Goal: Complete application form: Complete application form

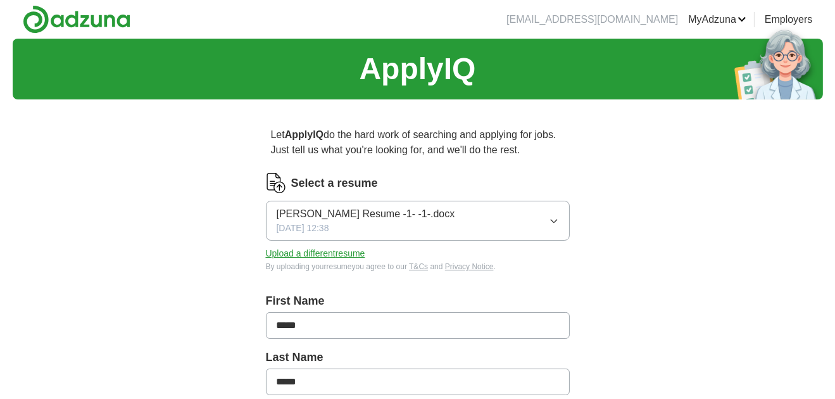
click at [554, 217] on icon "button" at bounding box center [554, 221] width 10 height 10
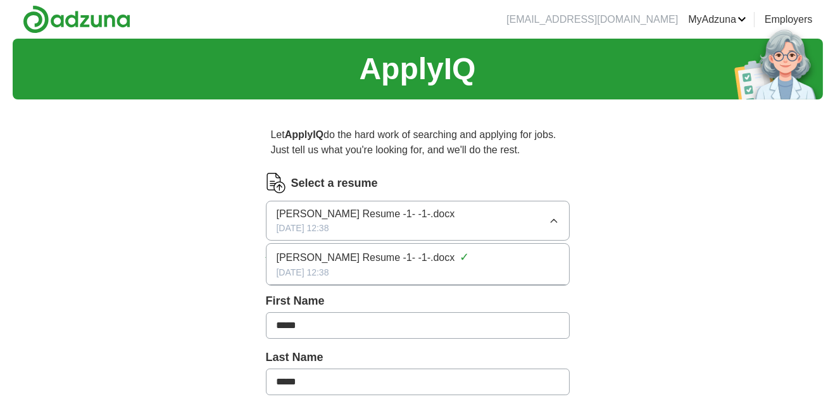
click at [278, 185] on img at bounding box center [276, 183] width 20 height 20
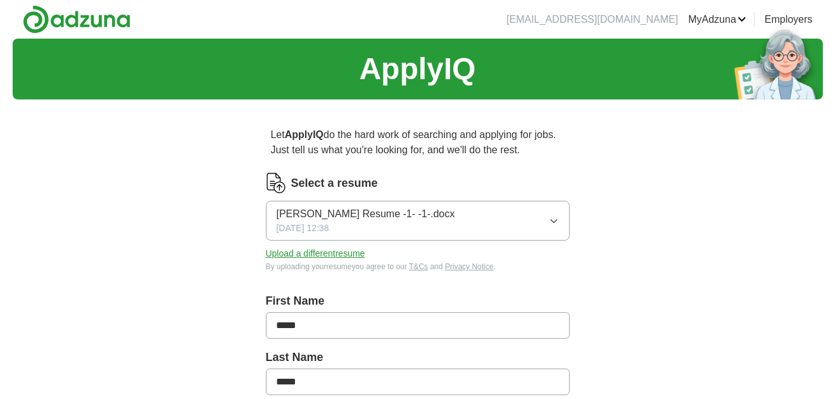
click at [327, 253] on button "Upload a different resume" at bounding box center [315, 253] width 99 height 13
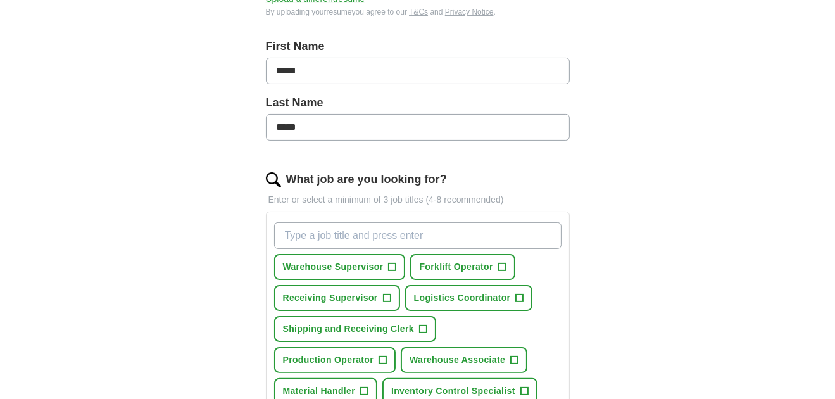
scroll to position [316, 0]
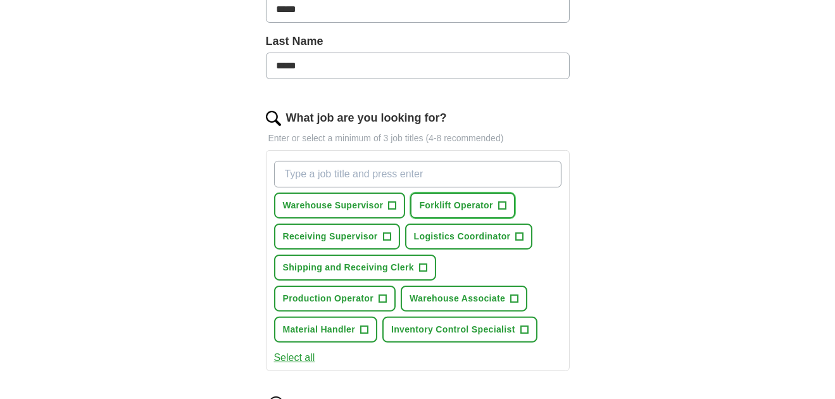
click at [446, 201] on span "Forklift Operator" at bounding box center [455, 205] width 73 height 13
click at [382, 268] on span "Shipping and Receiving Clerk" at bounding box center [348, 267] width 131 height 13
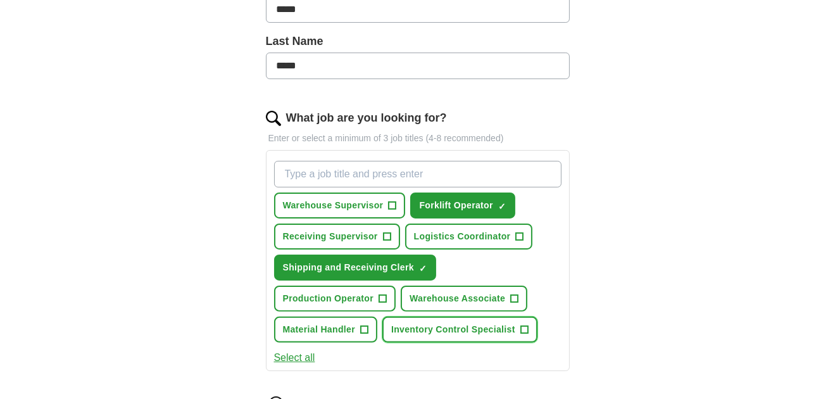
click at [445, 325] on span "Inventory Control Specialist" at bounding box center [453, 329] width 124 height 13
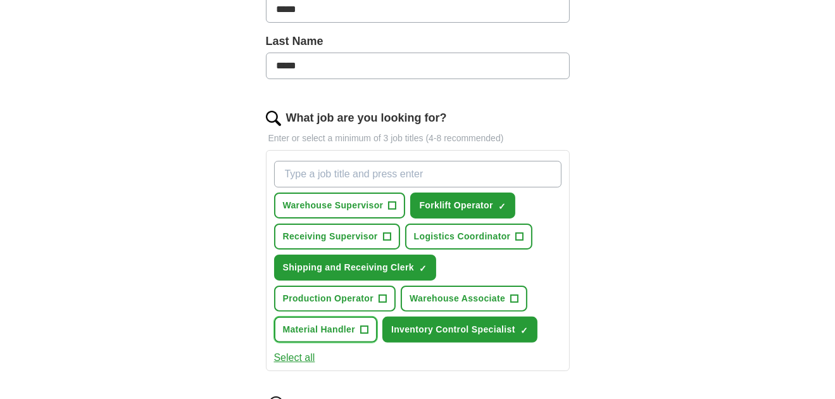
click at [329, 325] on span "Material Handler" at bounding box center [319, 329] width 73 height 13
click at [440, 297] on span "Warehouse Associate" at bounding box center [457, 298] width 96 height 13
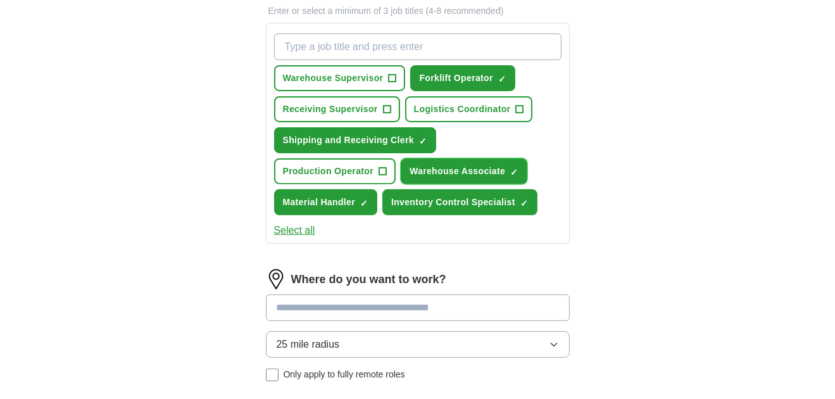
scroll to position [506, 0]
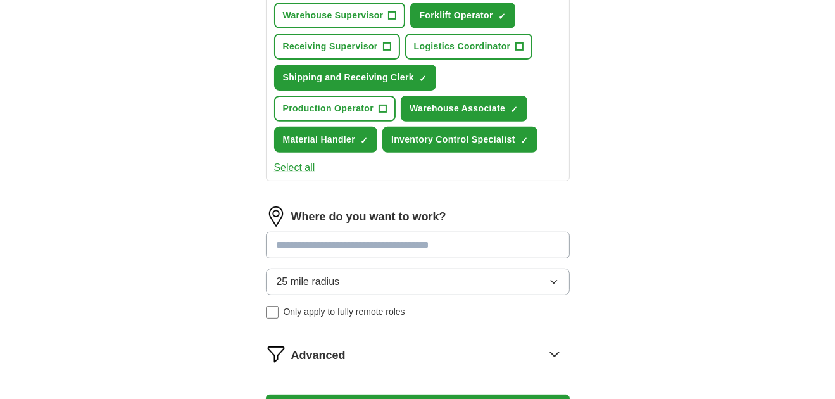
click at [403, 242] on input at bounding box center [418, 245] width 304 height 27
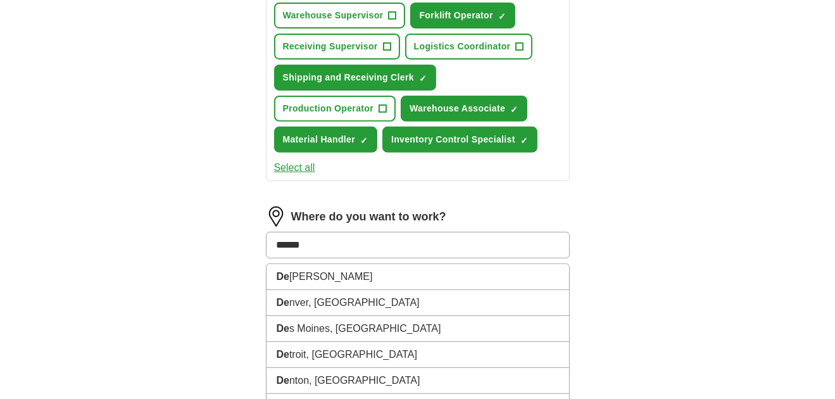
type input "*******"
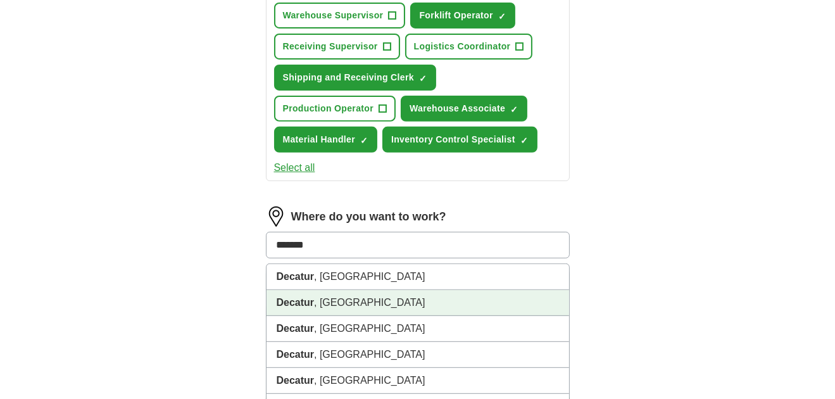
click at [313, 296] on li "Decatur , [GEOGRAPHIC_DATA]" at bounding box center [417, 303] width 303 height 26
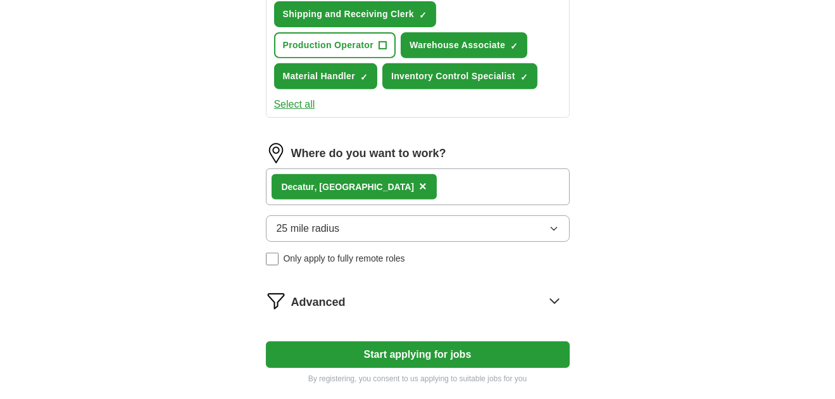
scroll to position [632, 0]
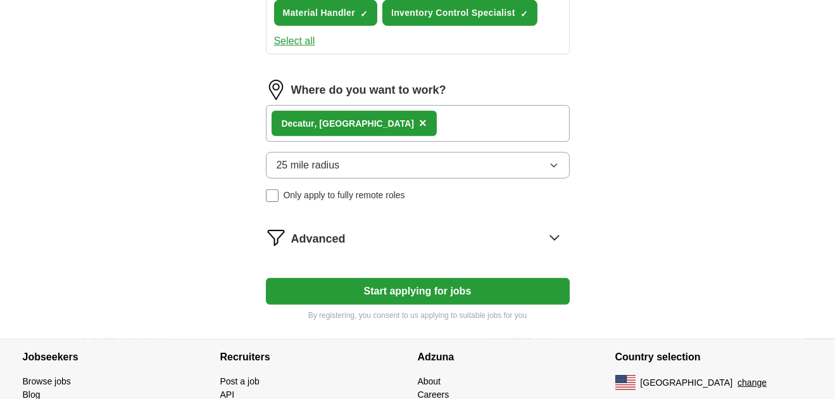
click at [412, 289] on button "Start applying for jobs" at bounding box center [418, 291] width 304 height 27
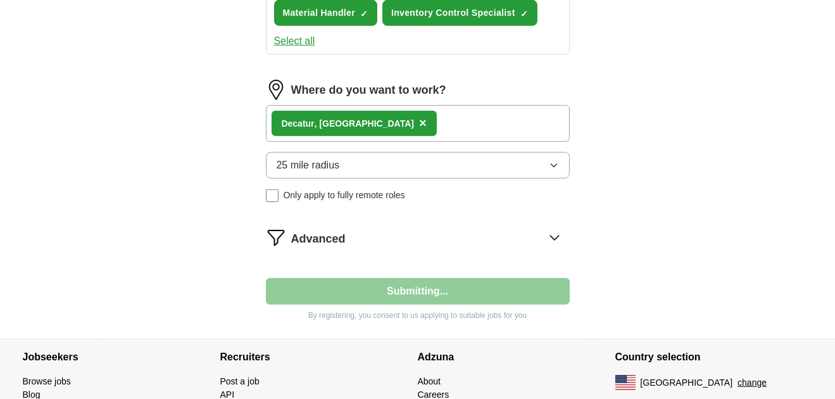
select select "**"
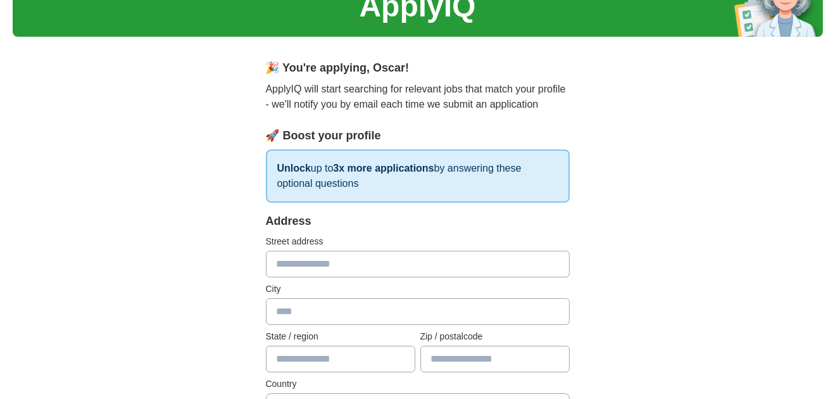
scroll to position [126, 0]
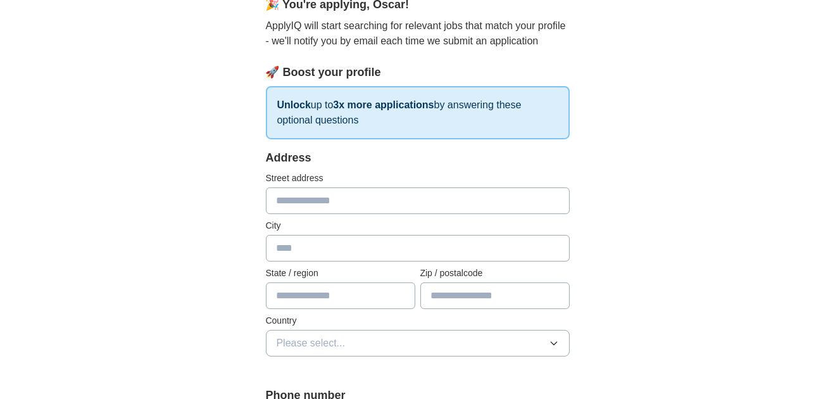
click at [322, 197] on input "text" at bounding box center [418, 200] width 304 height 27
type input "**********"
click at [323, 252] on input "text" at bounding box center [418, 248] width 304 height 27
type input "**********"
click at [332, 293] on input "text" at bounding box center [340, 295] width 149 height 27
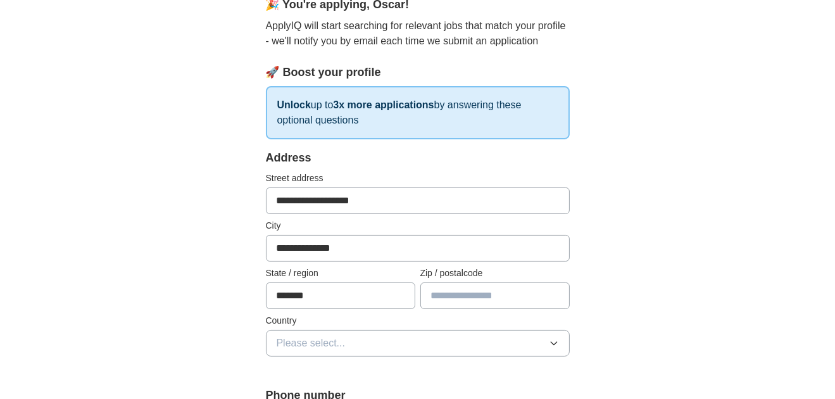
type input "*******"
click at [447, 296] on input "text" at bounding box center [494, 295] width 149 height 27
type input "*****"
click at [436, 342] on button "Please select..." at bounding box center [418, 343] width 304 height 27
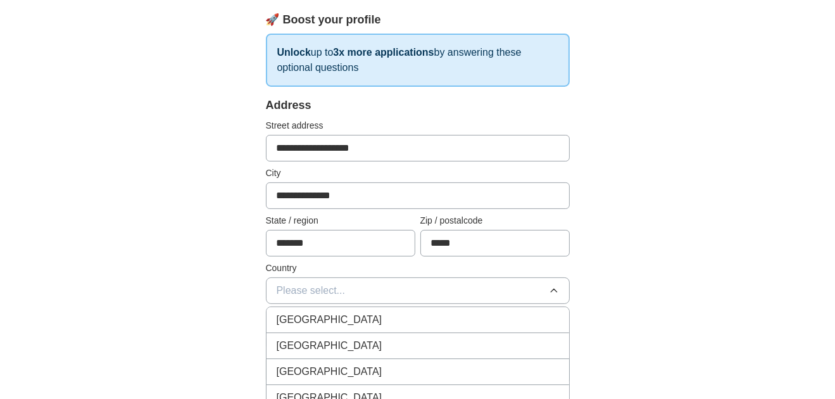
scroll to position [190, 0]
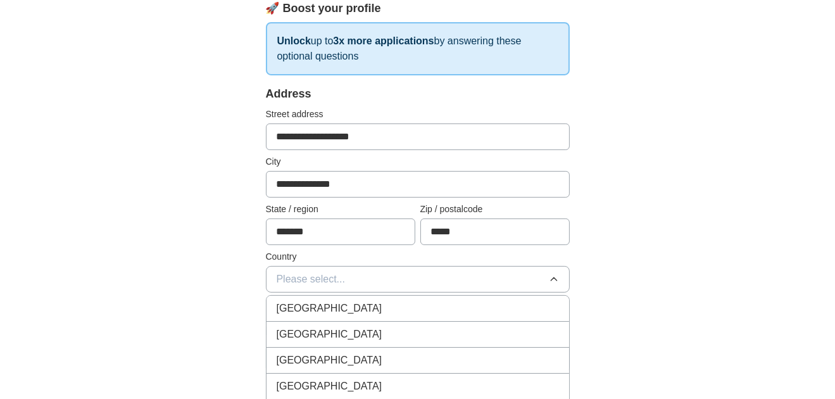
click at [335, 332] on span "[GEOGRAPHIC_DATA]" at bounding box center [330, 334] width 106 height 15
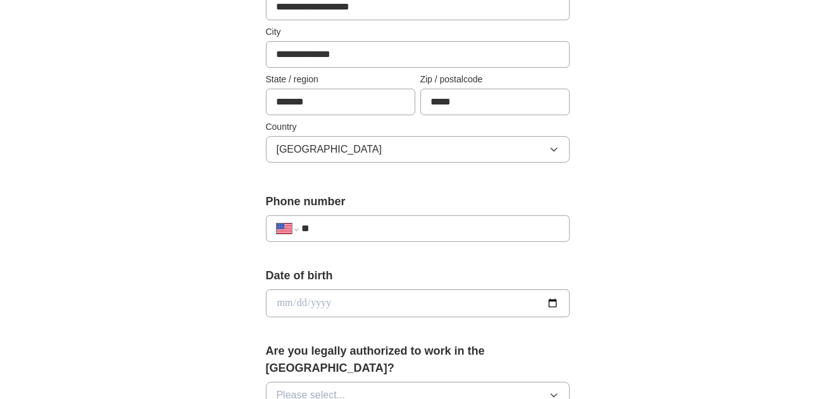
scroll to position [380, 0]
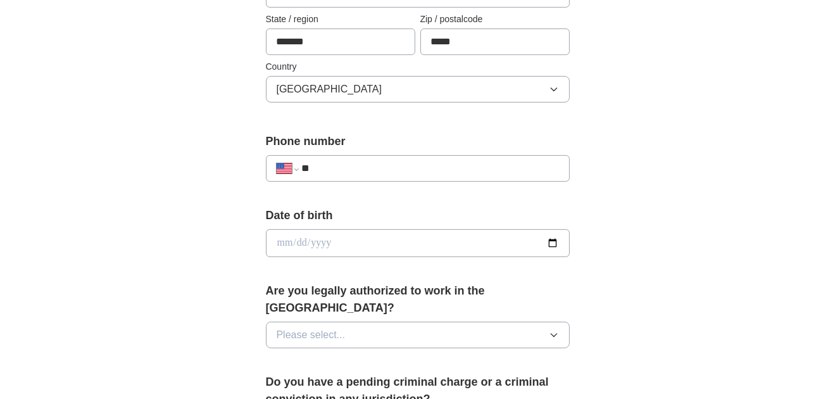
click at [334, 166] on input "**" at bounding box center [429, 168] width 257 height 15
type input "**********"
click at [332, 244] on input "date" at bounding box center [418, 243] width 304 height 28
click at [288, 242] on input "date" at bounding box center [418, 243] width 304 height 28
type input "**********"
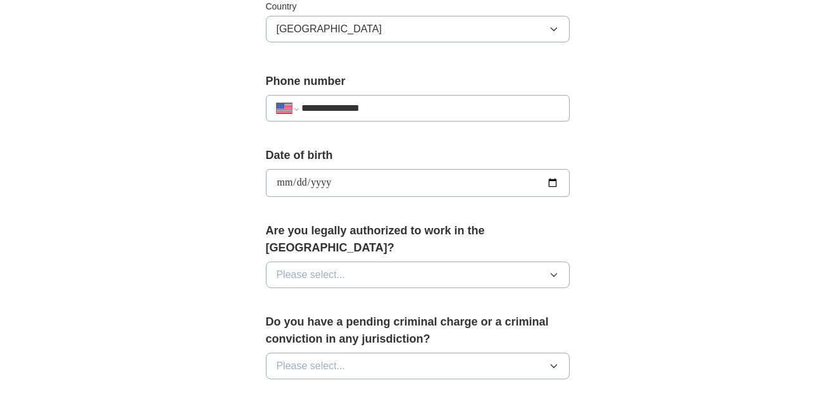
scroll to position [506, 0]
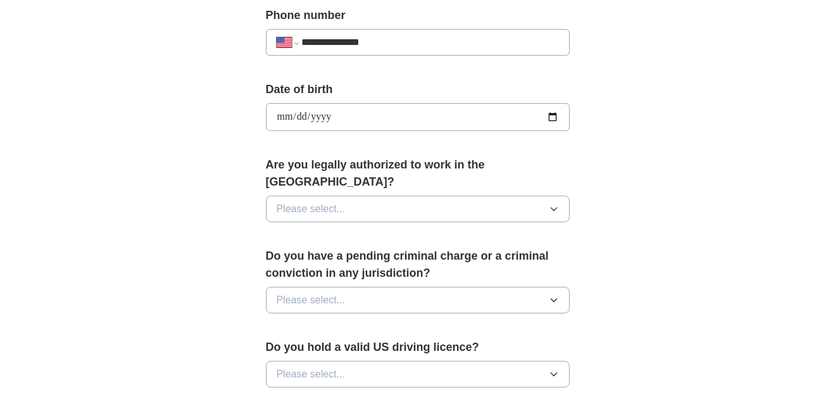
click at [551, 204] on icon "button" at bounding box center [554, 209] width 10 height 10
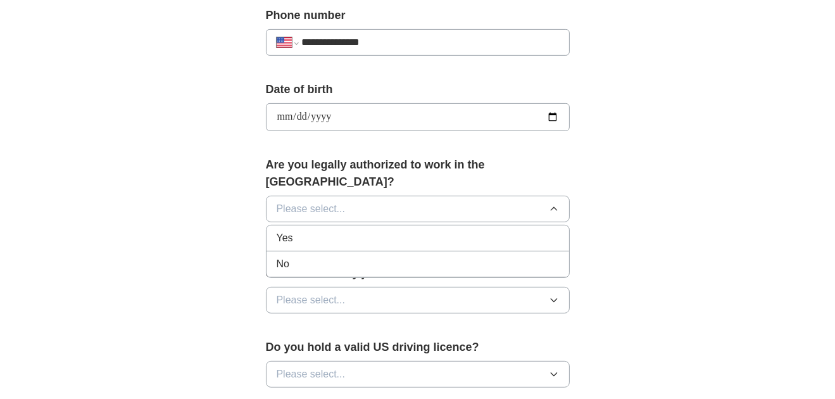
click at [308, 230] on div "Yes" at bounding box center [418, 237] width 282 height 15
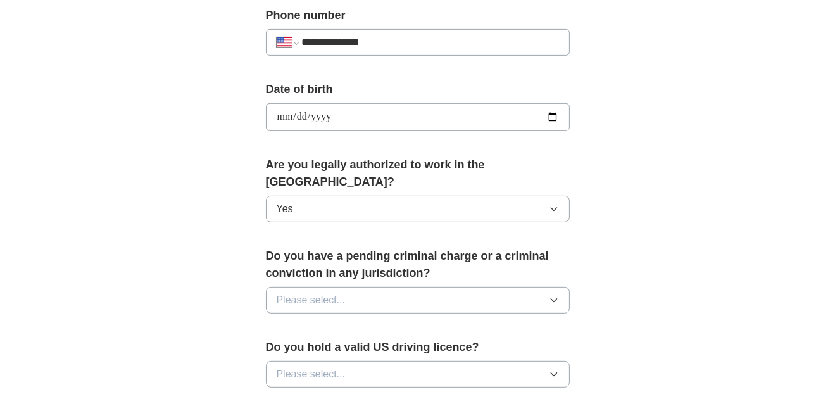
scroll to position [569, 0]
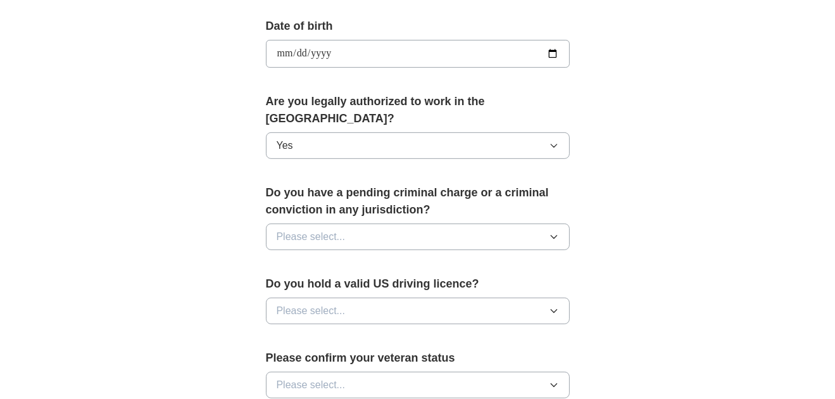
click at [515, 223] on button "Please select..." at bounding box center [418, 236] width 304 height 27
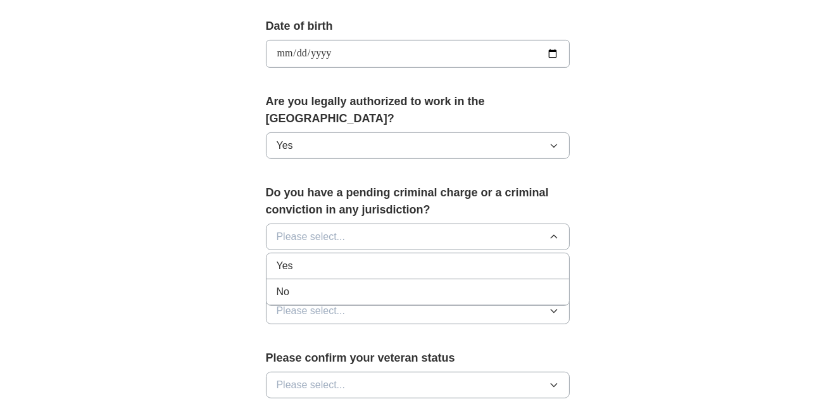
click at [321, 284] on div "No" at bounding box center [418, 291] width 282 height 15
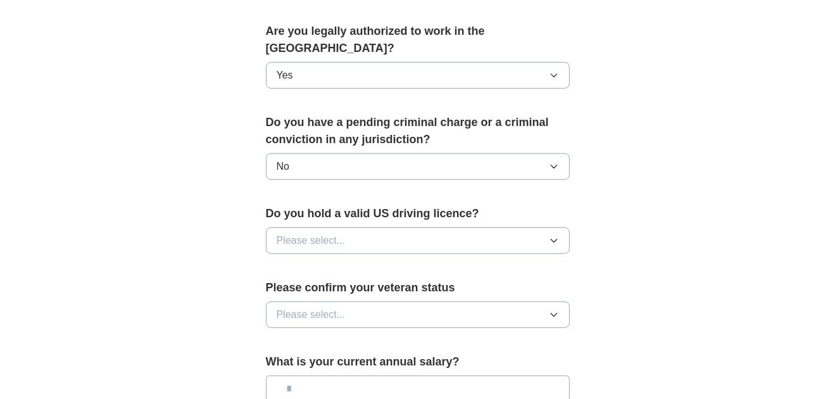
scroll to position [696, 0]
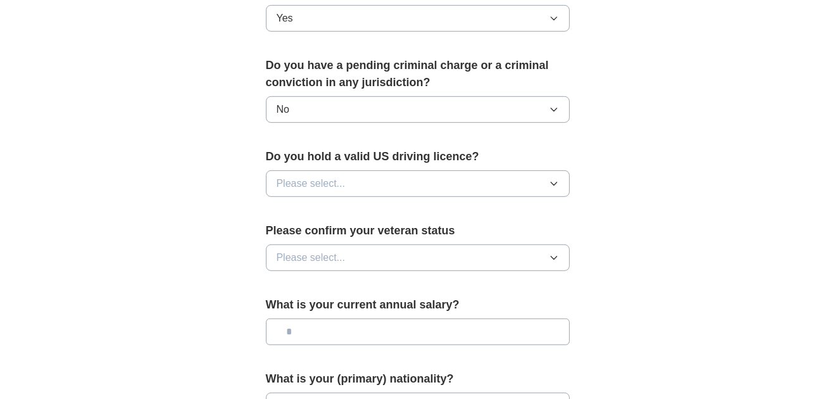
click at [398, 170] on button "Please select..." at bounding box center [418, 183] width 304 height 27
click at [332, 205] on div "Yes" at bounding box center [418, 212] width 282 height 15
click at [454, 244] on button "Please select..." at bounding box center [418, 257] width 304 height 27
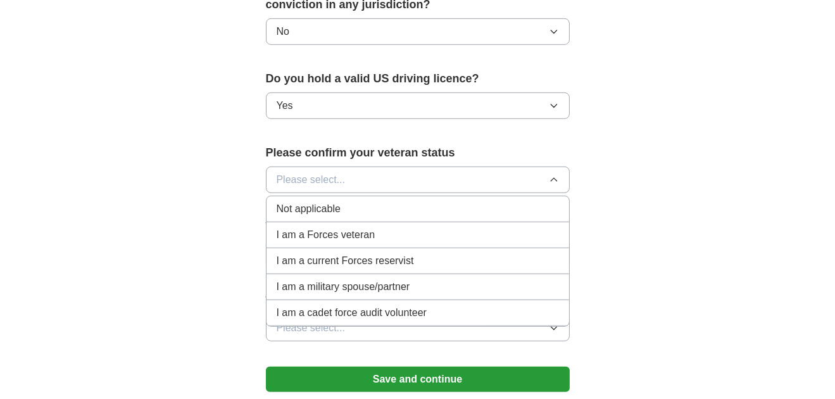
scroll to position [823, 0]
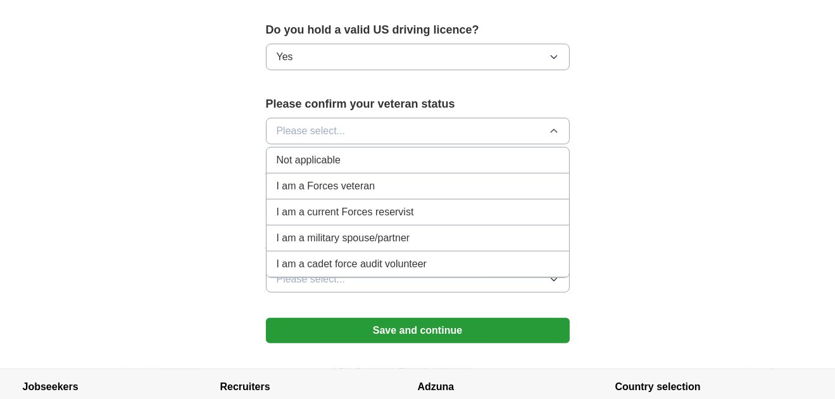
click at [328, 153] on span "Not applicable" at bounding box center [309, 160] width 64 height 15
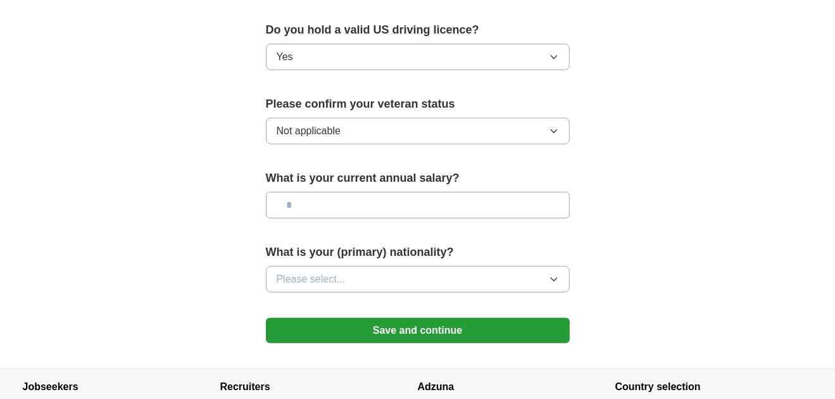
click at [364, 192] on input "text" at bounding box center [418, 205] width 304 height 27
type input "**"
type input "*******"
click at [344, 272] on span "Please select..." at bounding box center [311, 279] width 69 height 15
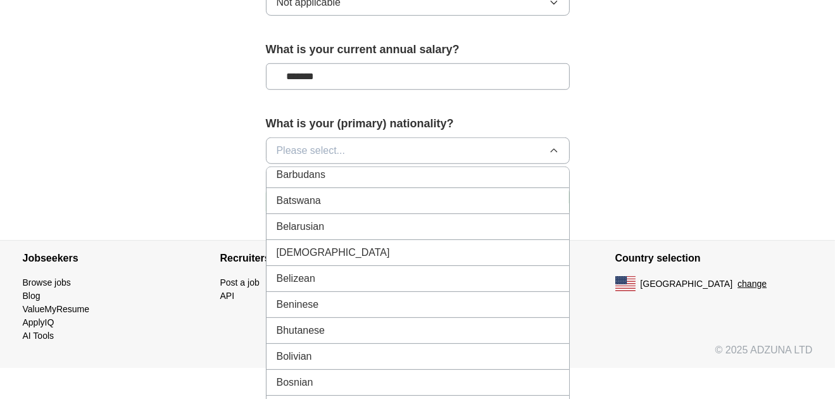
scroll to position [78, 0]
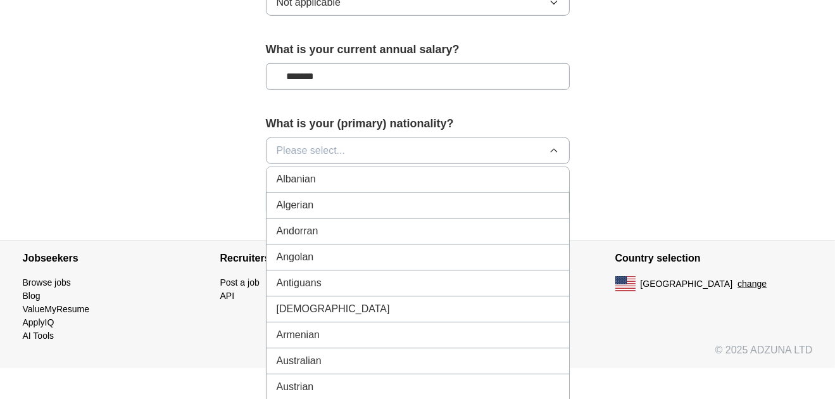
click at [340, 327] on div "Armenian" at bounding box center [418, 334] width 282 height 15
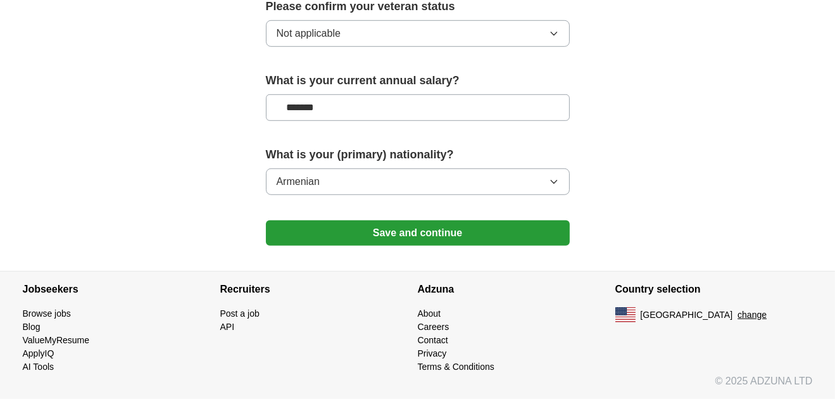
scroll to position [899, 0]
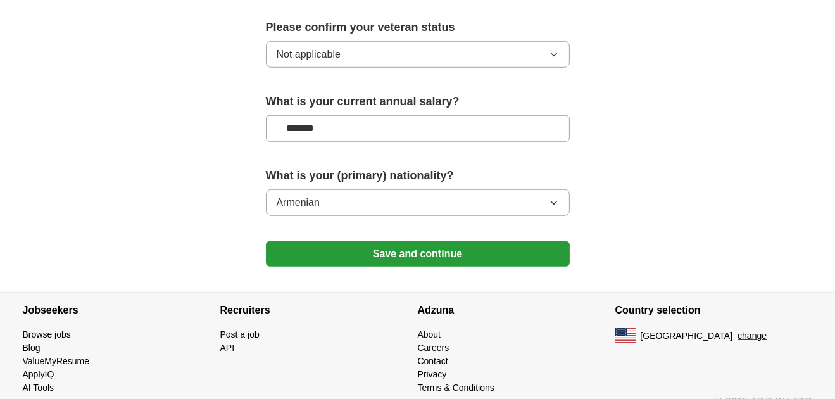
click at [424, 241] on button "Save and continue" at bounding box center [418, 253] width 304 height 25
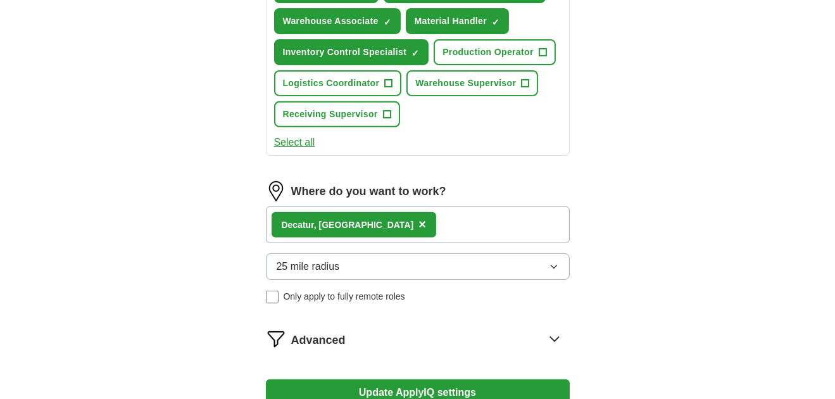
scroll to position [569, 0]
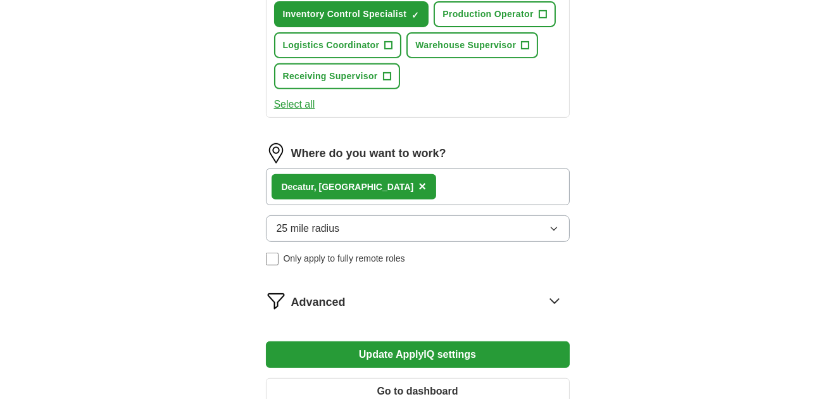
click at [418, 180] on span "×" at bounding box center [422, 186] width 8 height 14
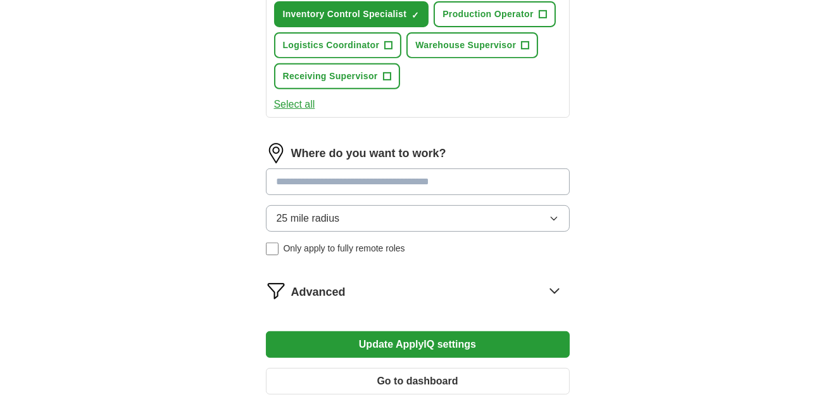
click at [320, 172] on input at bounding box center [418, 181] width 304 height 27
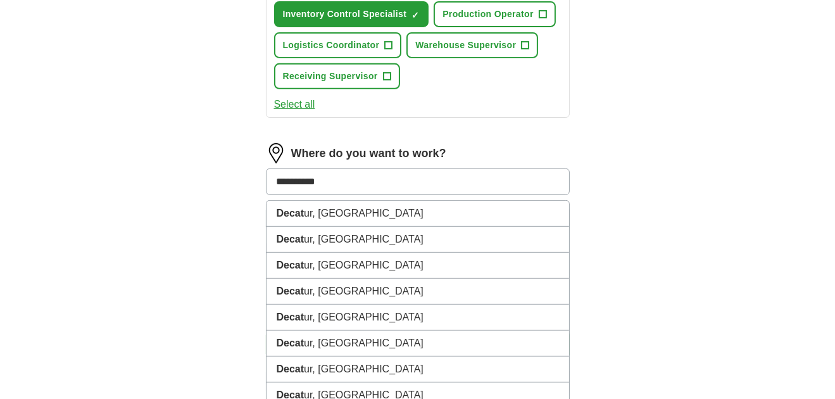
type input "**********"
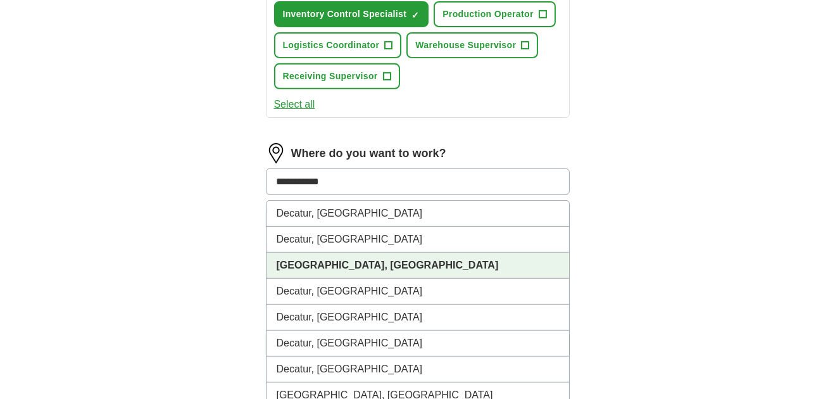
click at [304, 261] on strong "Decatur, GA" at bounding box center [388, 264] width 222 height 11
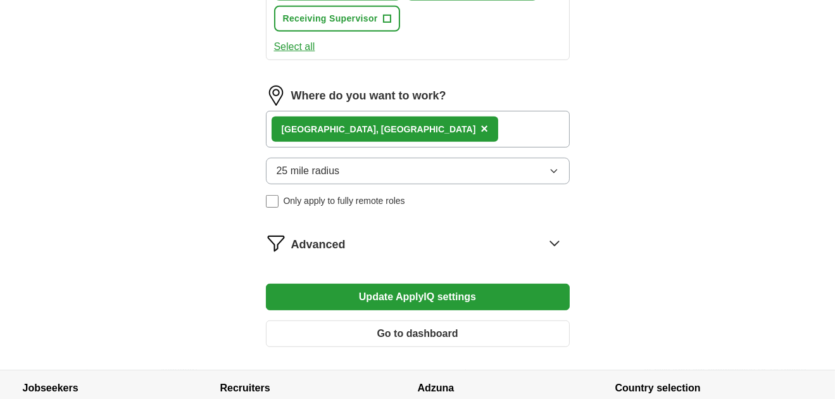
scroll to position [696, 0]
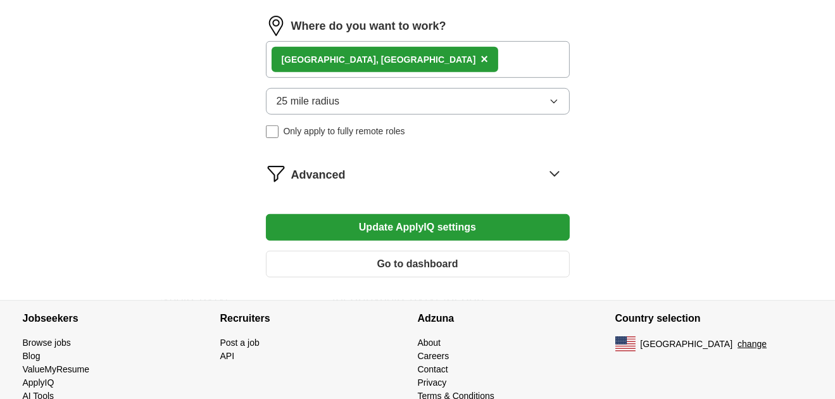
click at [399, 224] on button "Update ApplyIQ settings" at bounding box center [418, 227] width 304 height 27
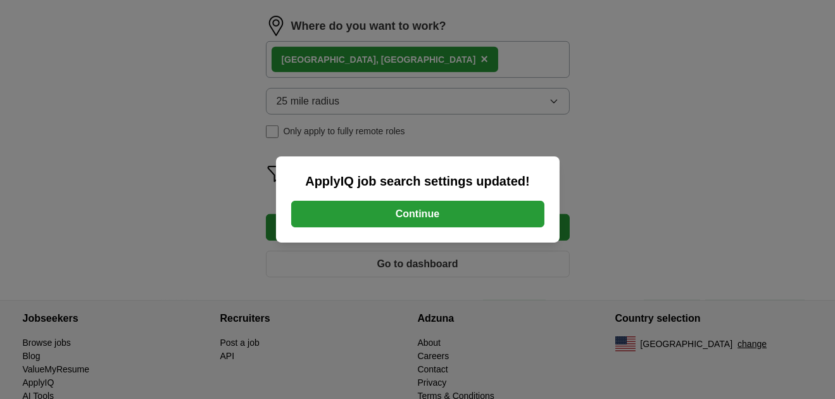
click at [421, 214] on button "Continue" at bounding box center [417, 214] width 253 height 27
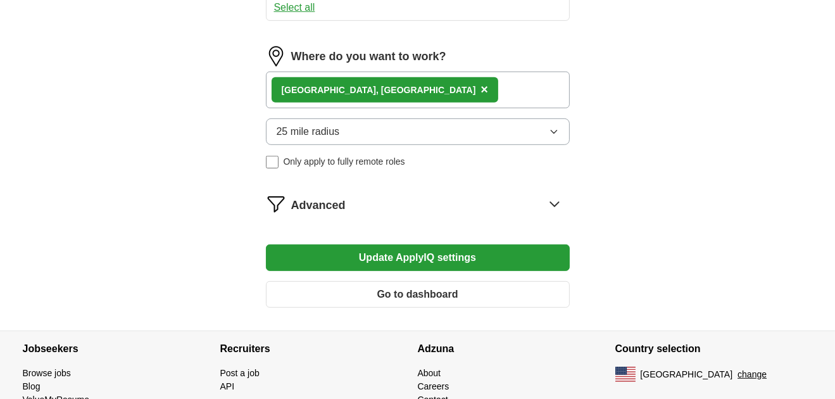
scroll to position [721, 0]
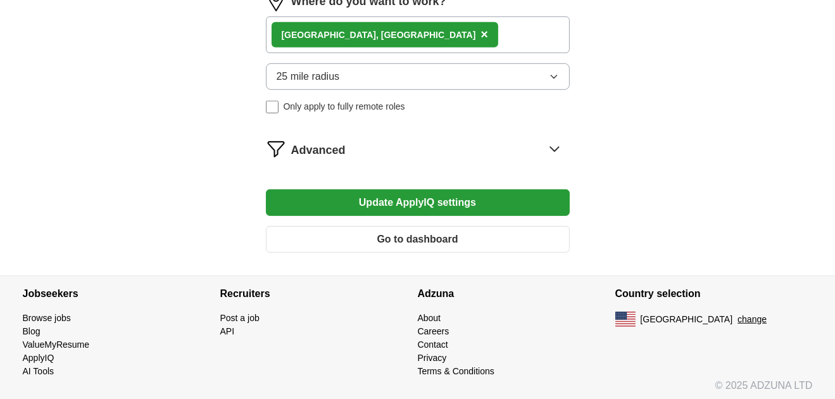
click at [555, 140] on icon at bounding box center [554, 149] width 20 height 20
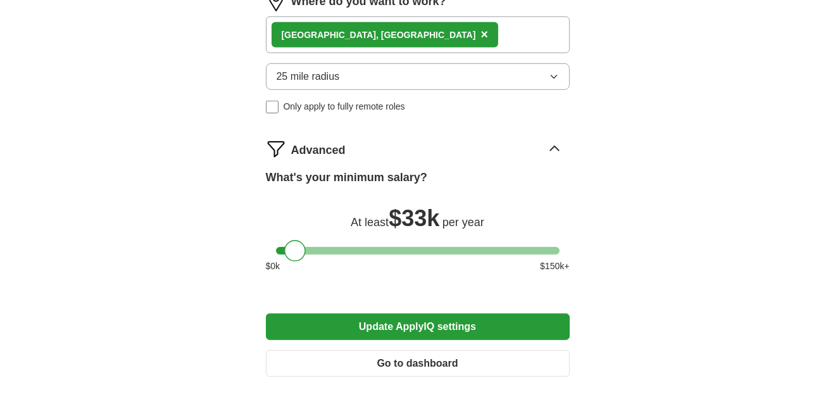
click at [290, 244] on div at bounding box center [295, 251] width 22 height 22
click at [421, 318] on button "Update ApplyIQ settings" at bounding box center [418, 326] width 304 height 27
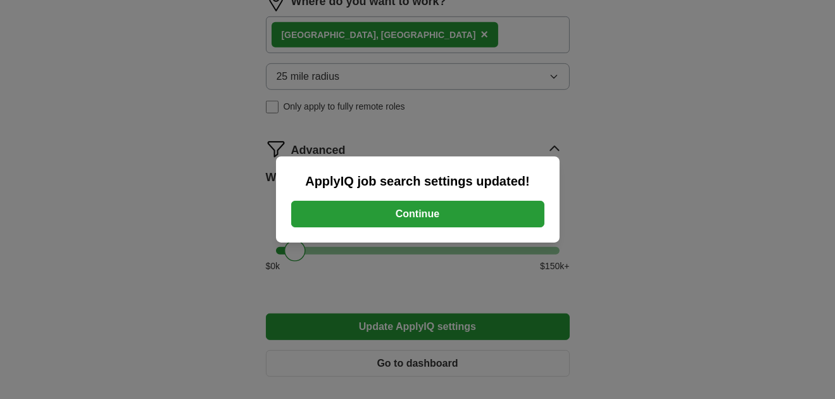
click at [422, 211] on button "Continue" at bounding box center [417, 214] width 253 height 27
